Goal: Navigation & Orientation: Find specific page/section

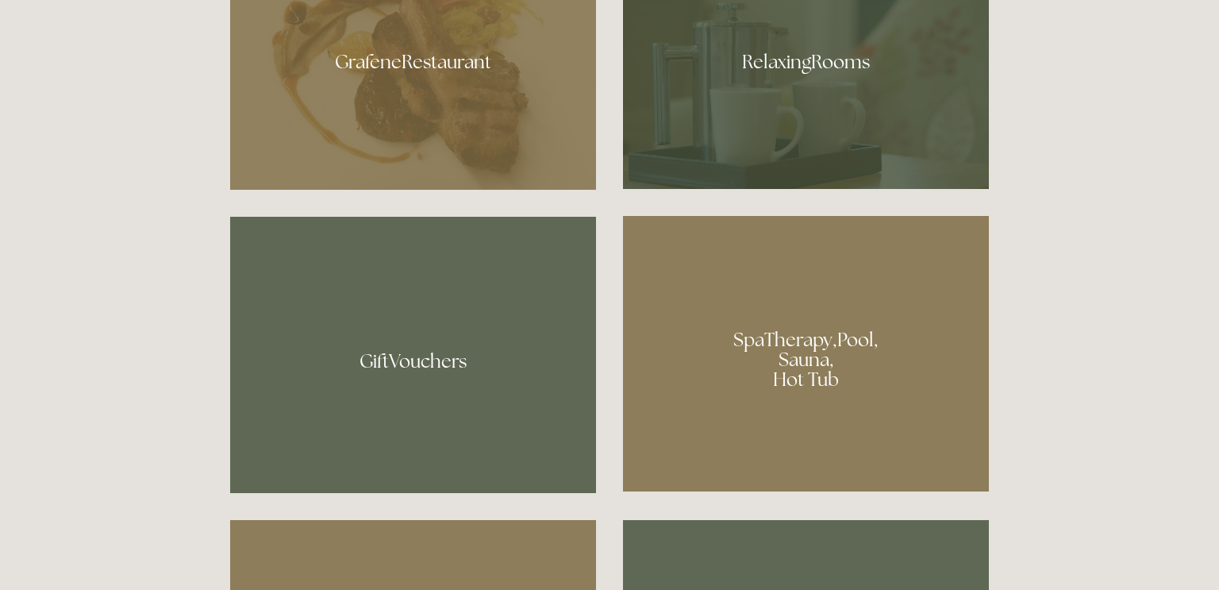
scroll to position [1066, 0]
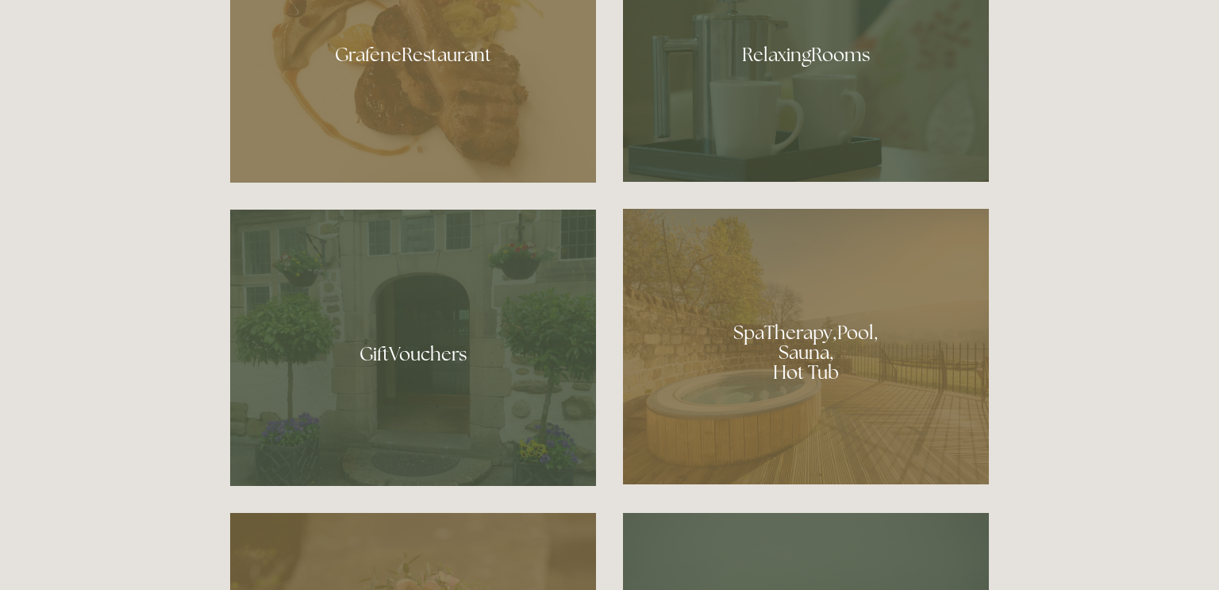
click at [823, 348] on div at bounding box center [806, 346] width 366 height 275
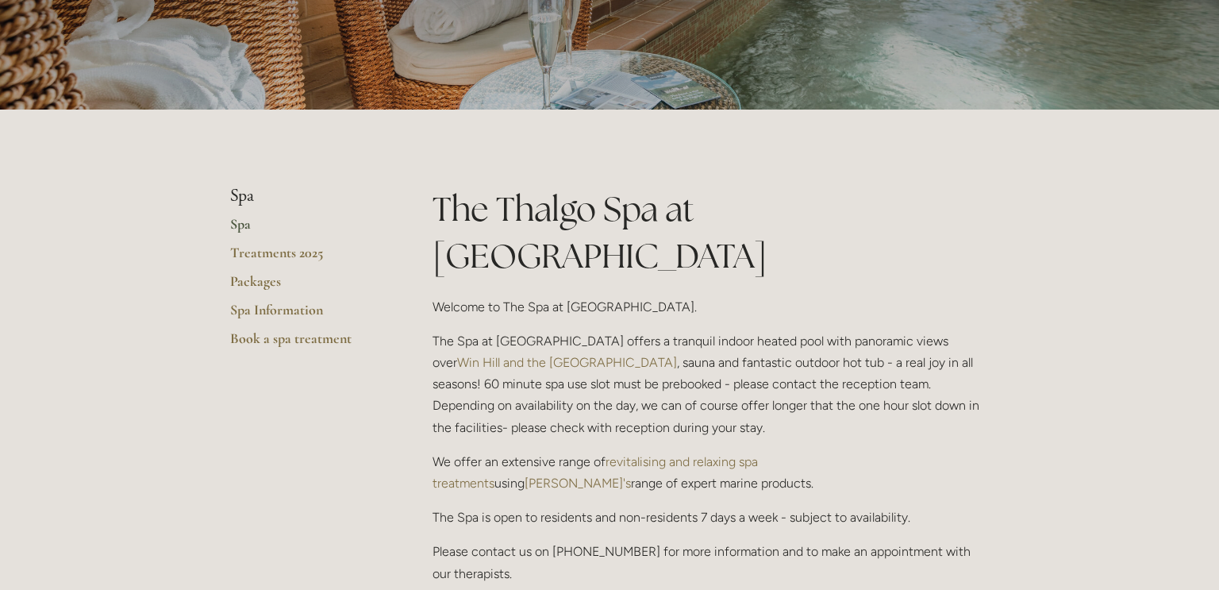
scroll to position [220, 0]
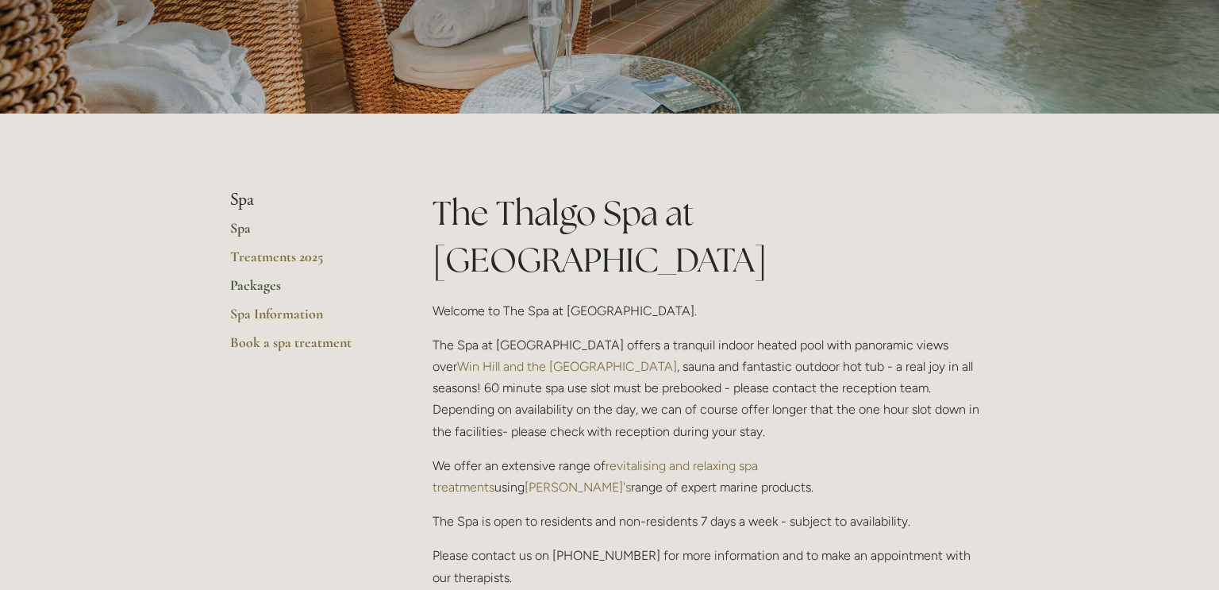
click at [264, 285] on link "Packages" at bounding box center [306, 290] width 152 height 29
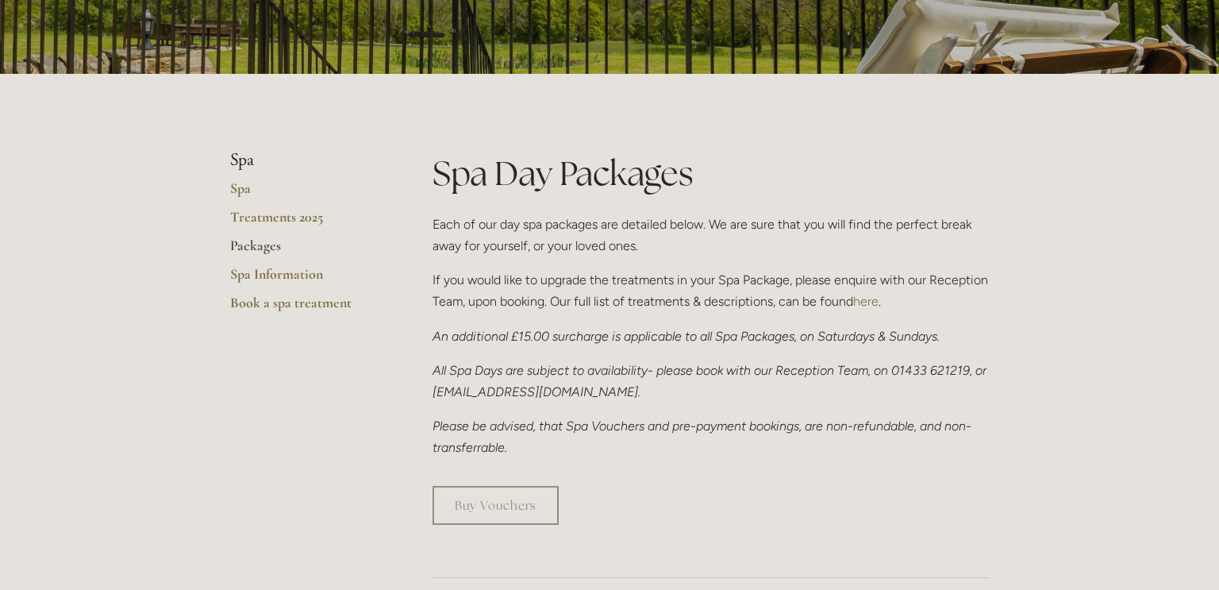
scroll to position [257, 0]
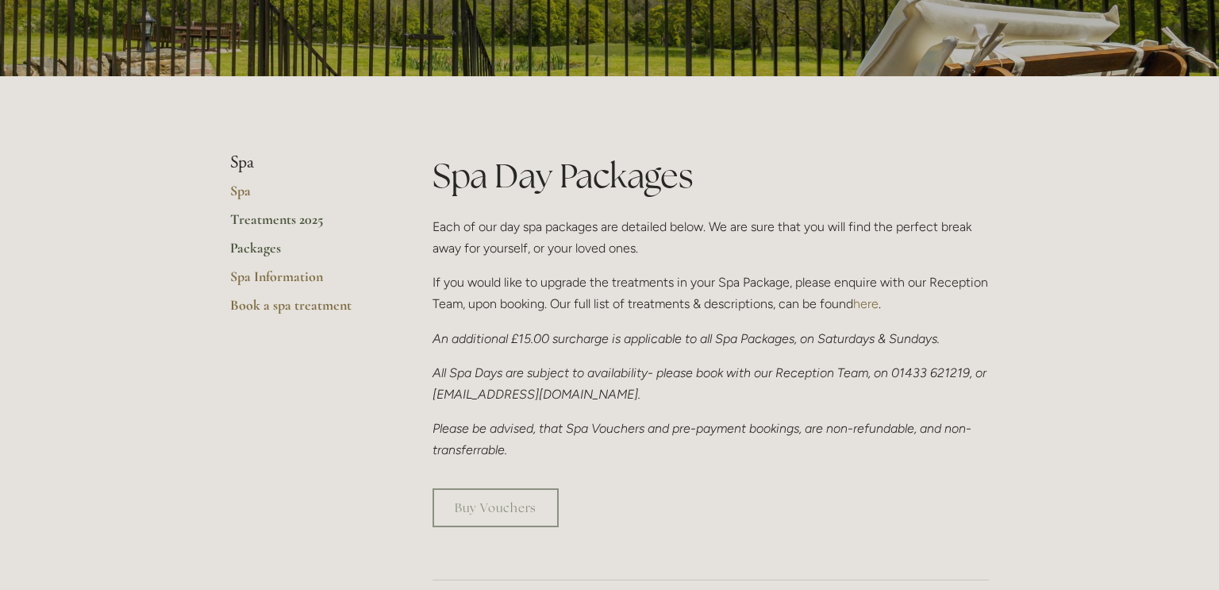
click at [271, 216] on link "Treatments 2025" at bounding box center [306, 224] width 152 height 29
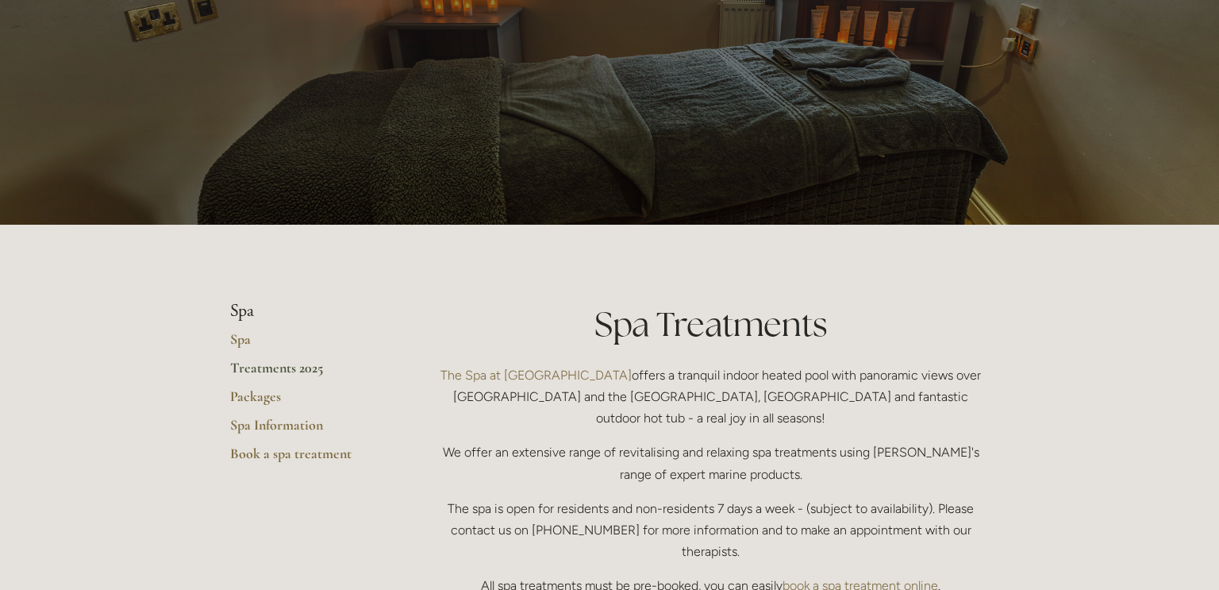
scroll to position [130, 0]
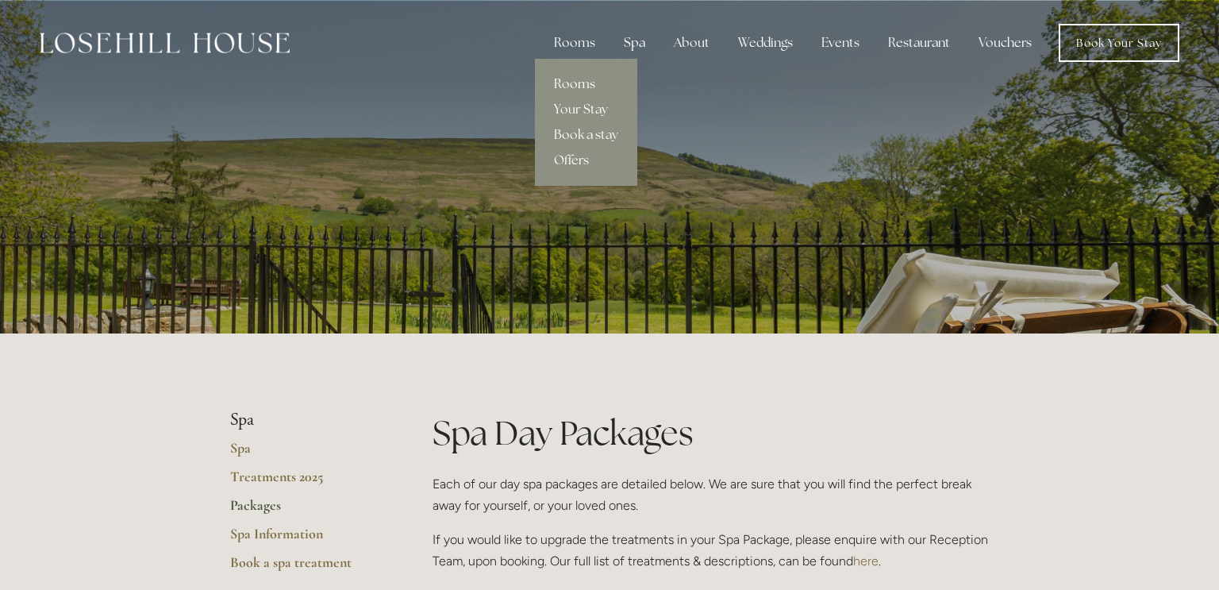
click at [584, 85] on link "Rooms" at bounding box center [586, 83] width 102 height 25
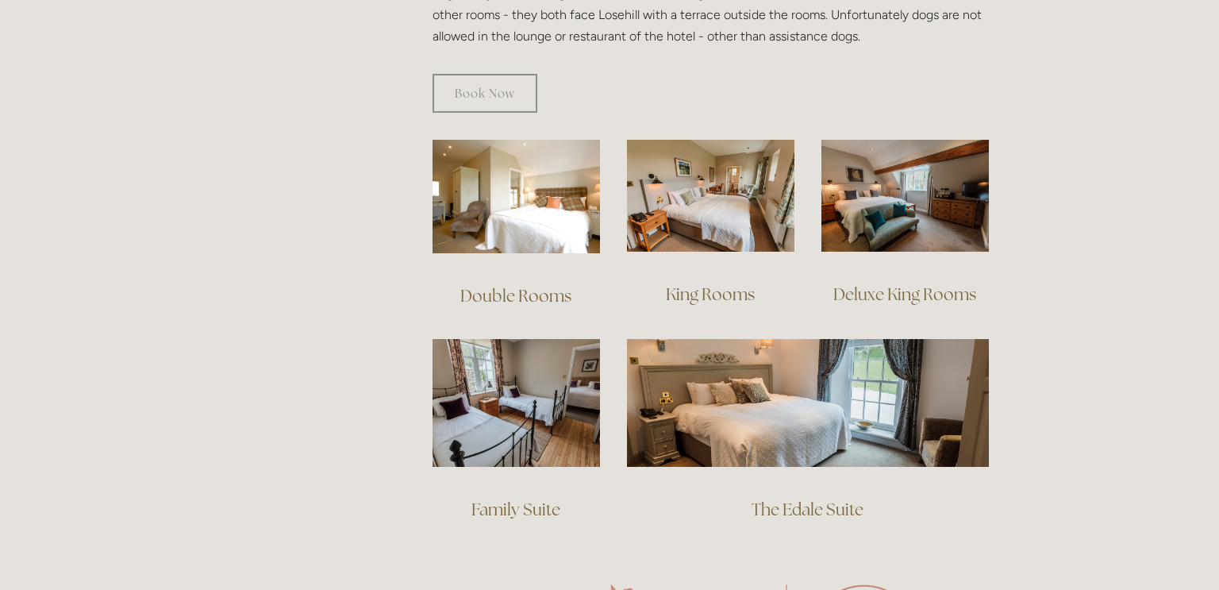
scroll to position [1028, 0]
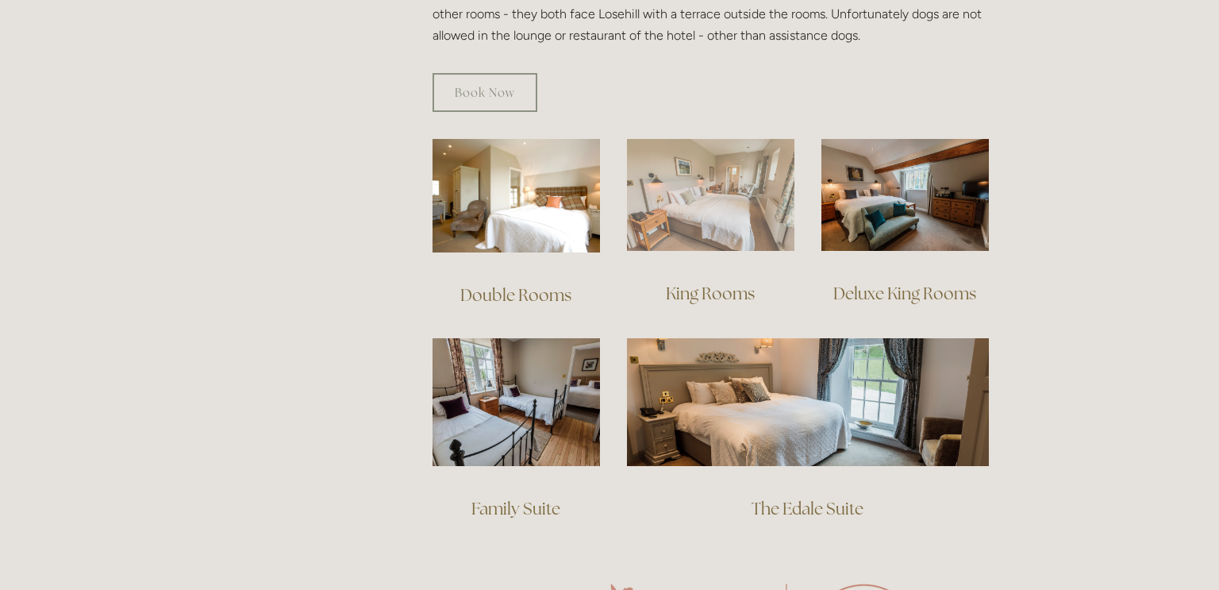
click at [717, 179] on img at bounding box center [710, 195] width 167 height 112
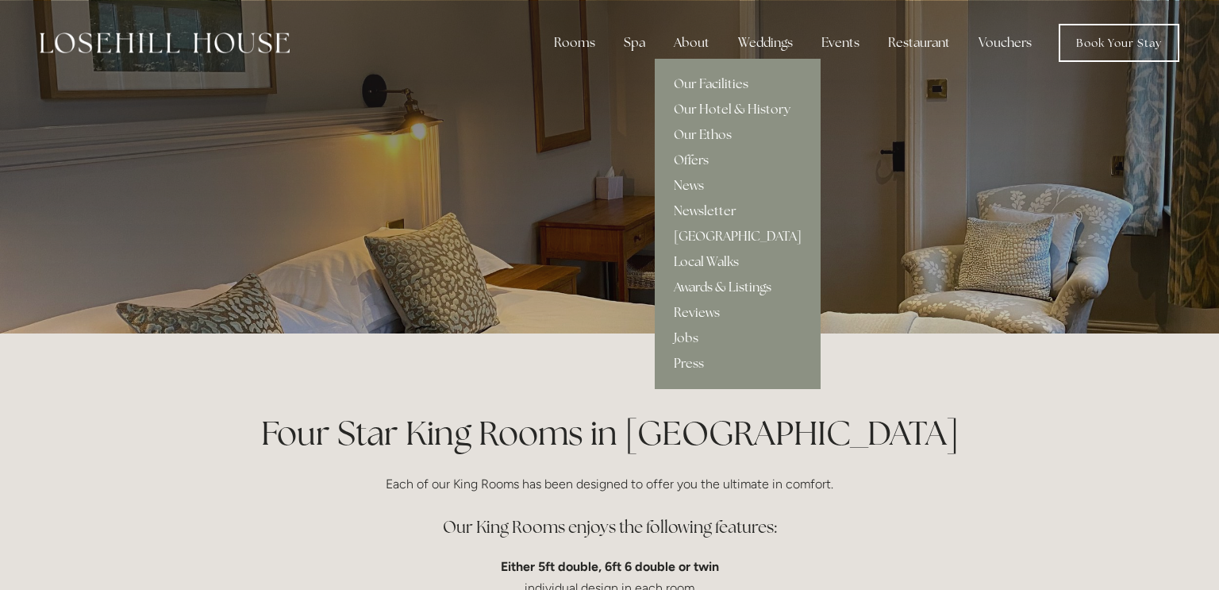
click at [700, 28] on div "About" at bounding box center [691, 43] width 61 height 32
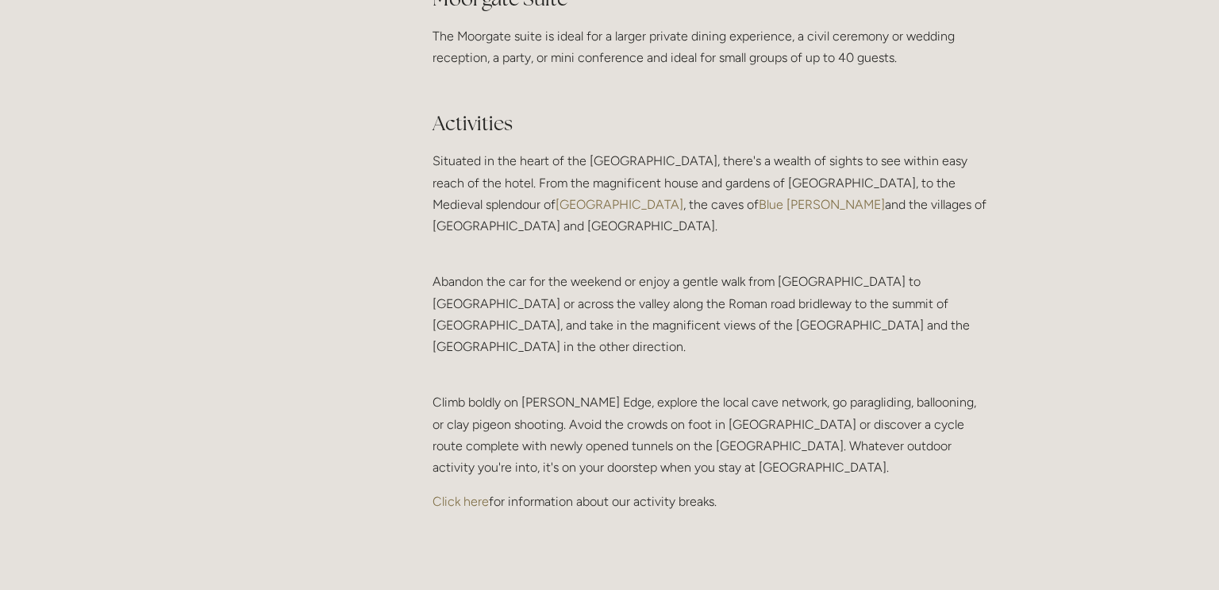
scroll to position [3204, 0]
